Goal: Information Seeking & Learning: Learn about a topic

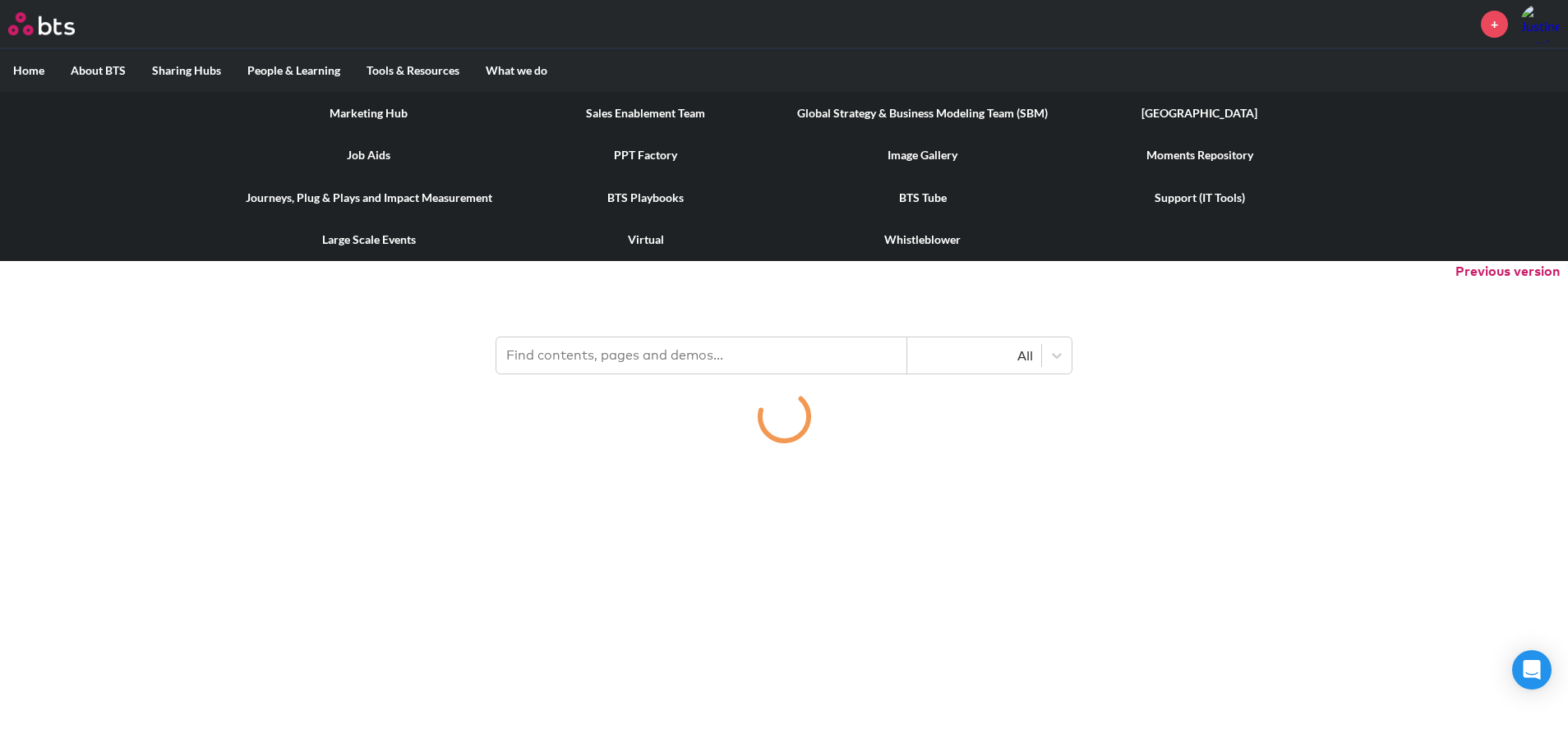
click at [381, 110] on link "Marketing Hub" at bounding box center [368, 113] width 277 height 43
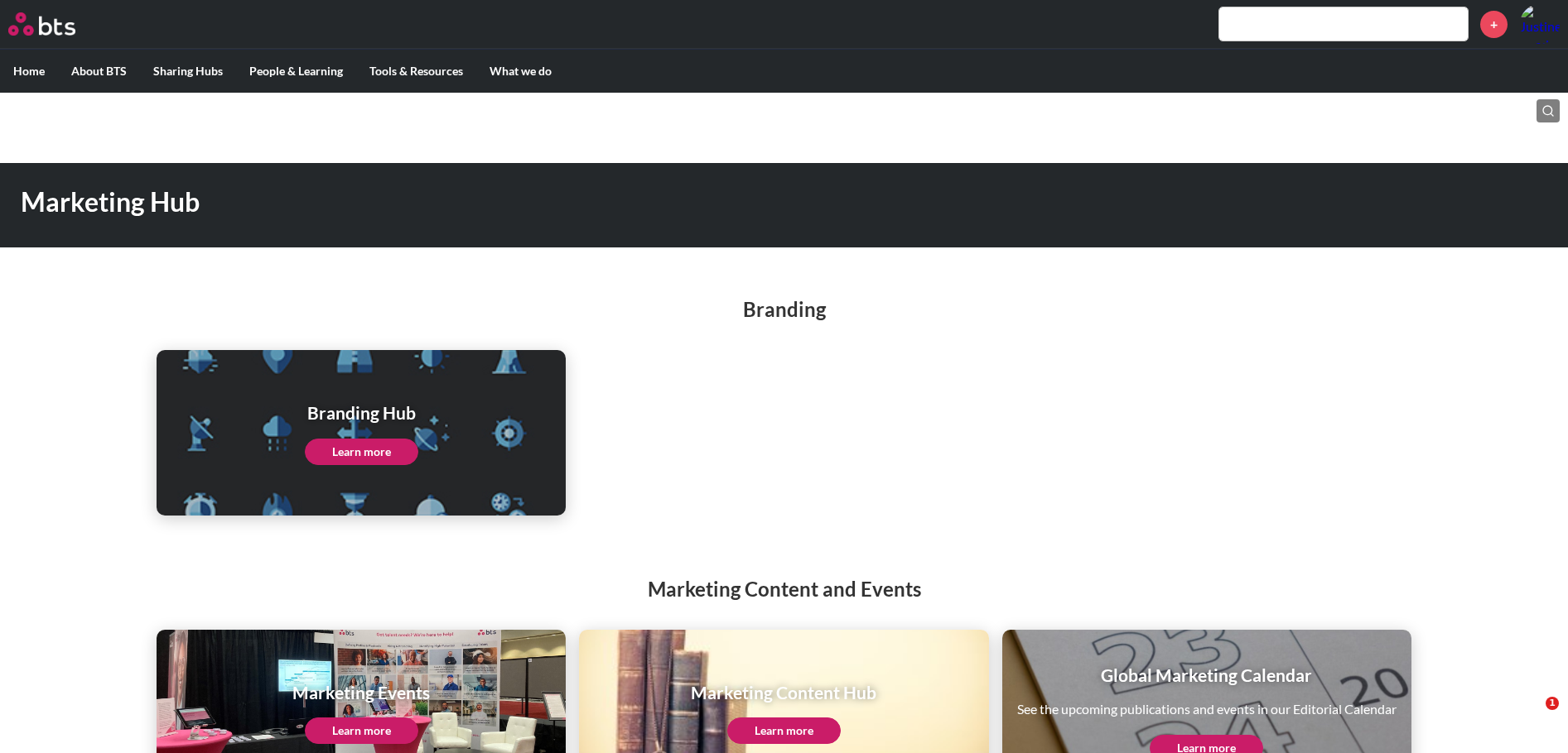
click at [379, 445] on link "Learn more" at bounding box center [361, 451] width 114 height 26
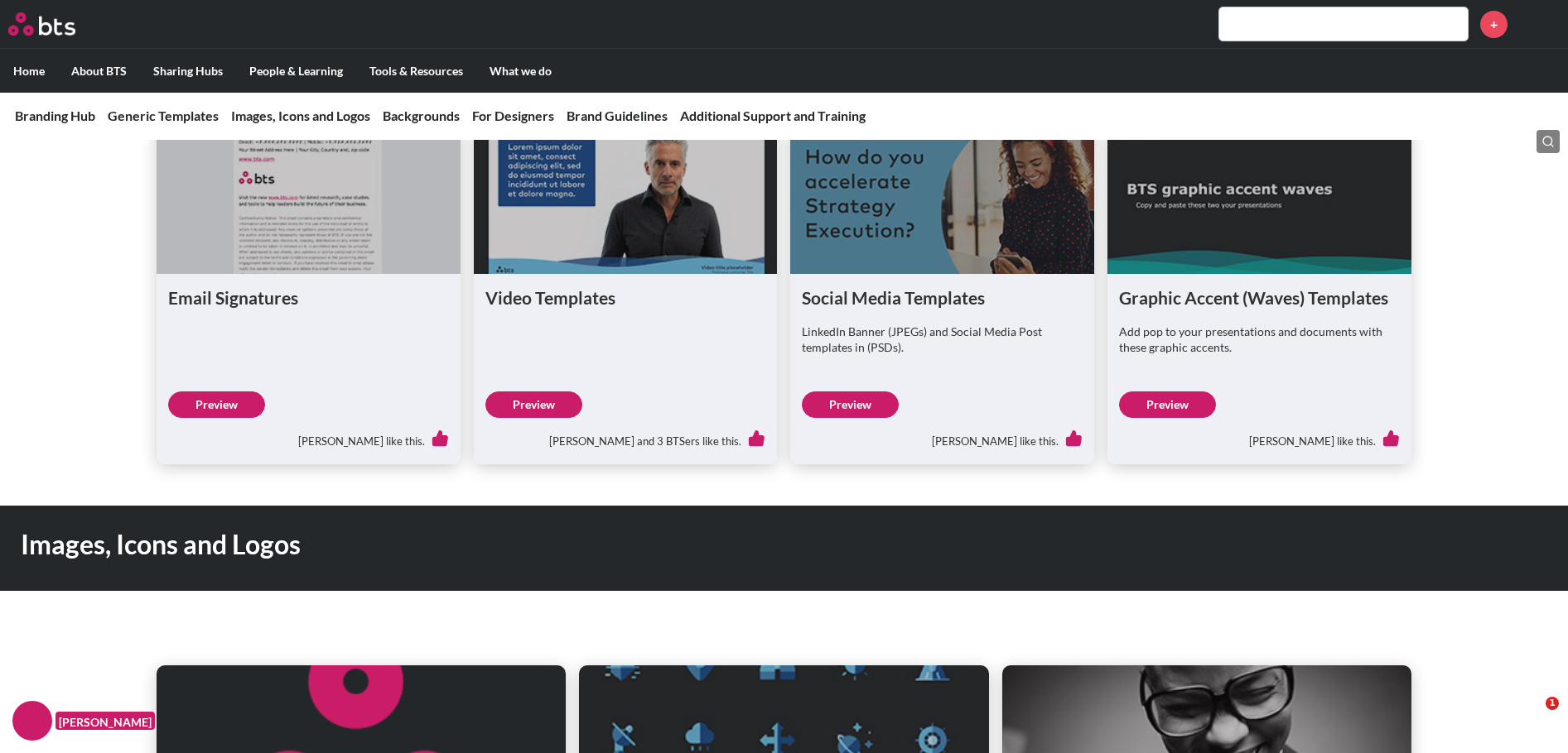
scroll to position [993, 0]
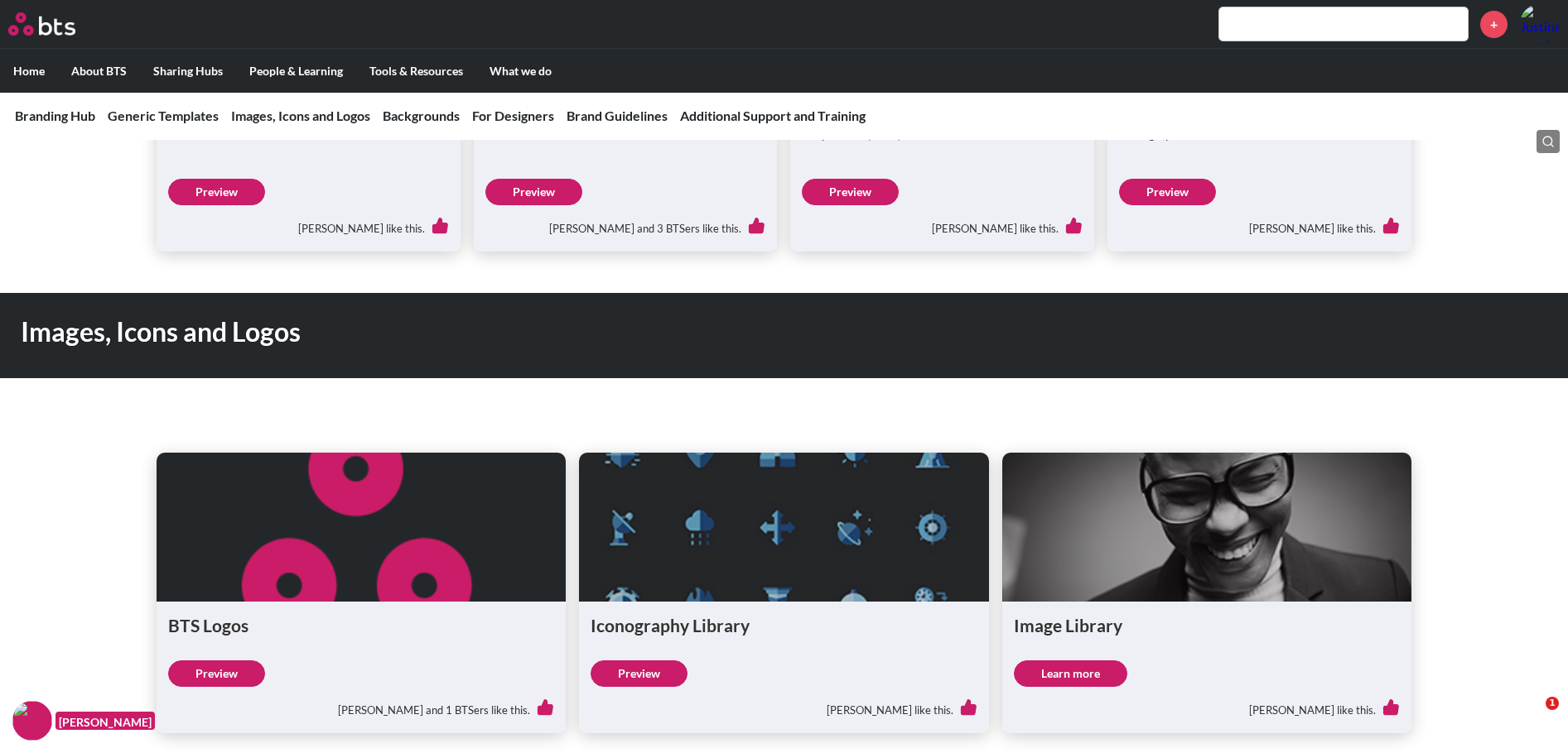
click at [227, 672] on link "Preview" at bounding box center [216, 673] width 97 height 26
